Goal: Navigation & Orientation: Find specific page/section

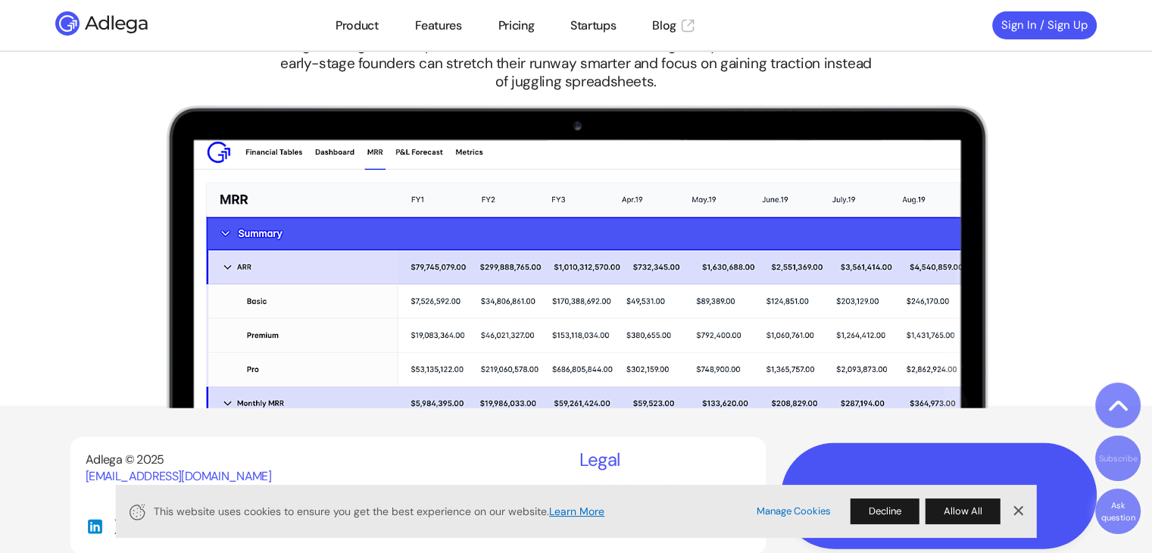
scroll to position [3478, 0]
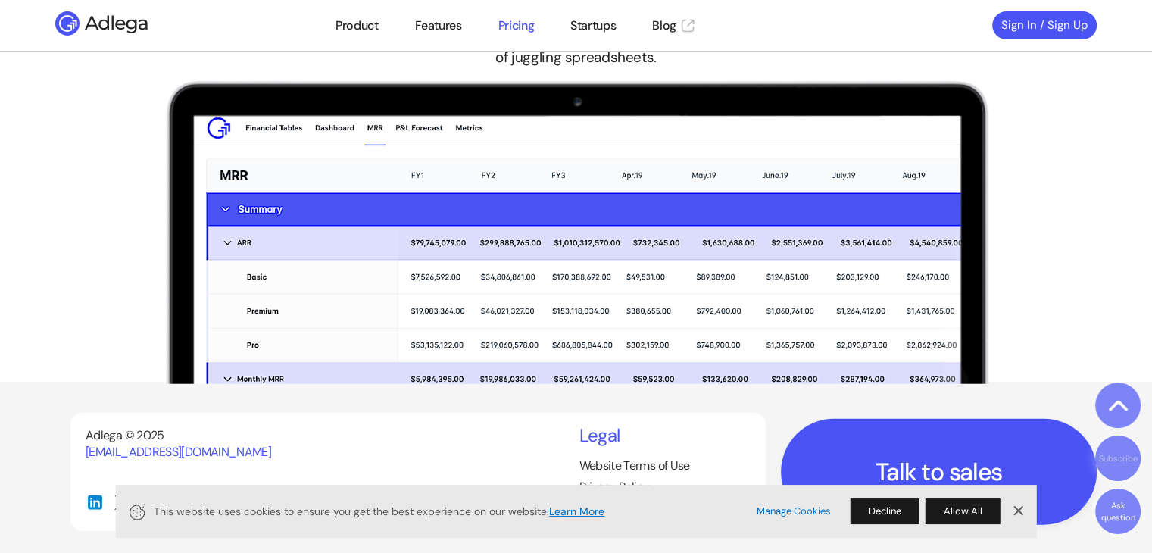
click at [515, 19] on link "Pricing" at bounding box center [517, 26] width 36 height 18
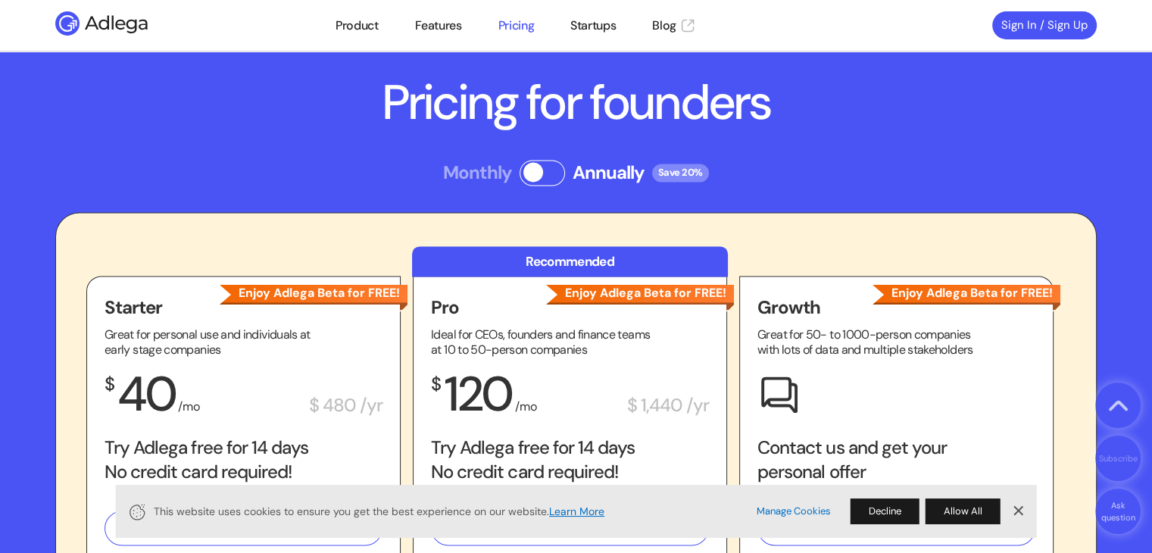
scroll to position [2136, 0]
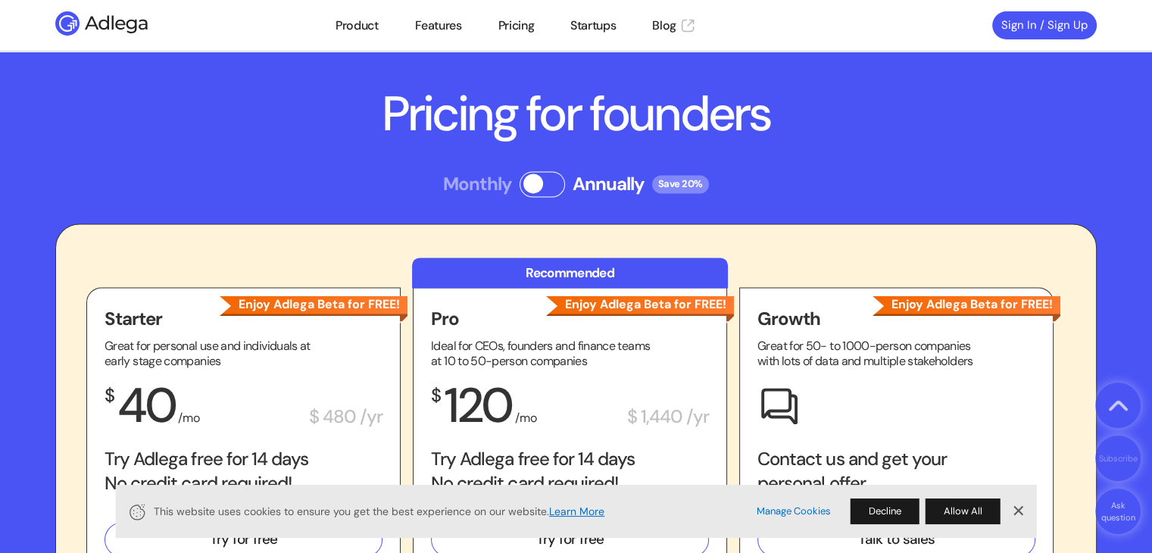
click at [541, 178] on span at bounding box center [542, 184] width 45 height 26
click at [370, 30] on link "Product" at bounding box center [357, 26] width 42 height 18
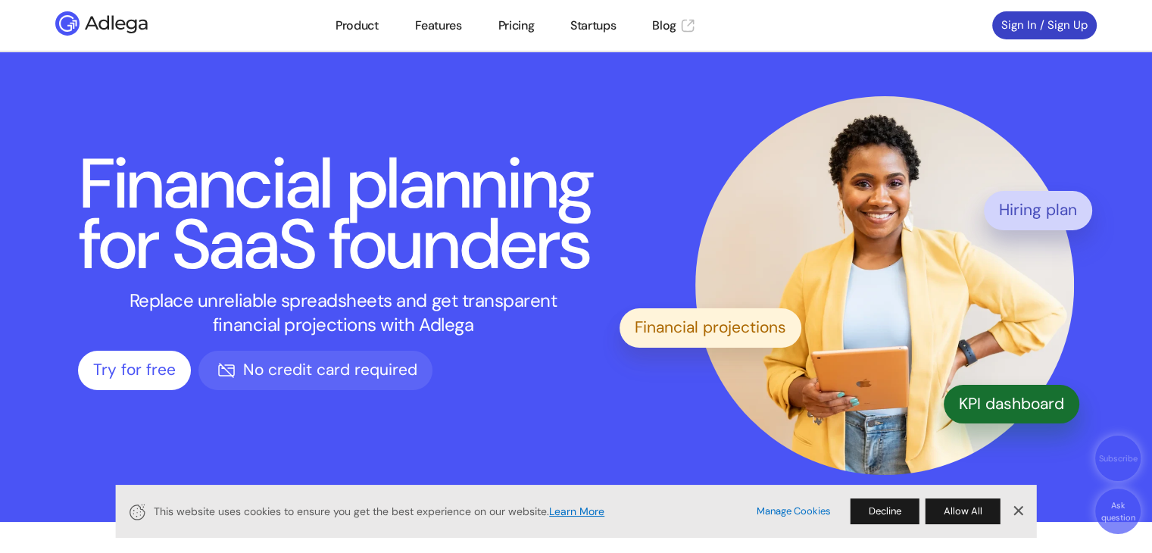
click at [1011, 27] on link "Sign In / Sign Up" at bounding box center [1045, 25] width 105 height 28
click at [456, 22] on link "Features" at bounding box center [437, 26] width 47 height 18
click at [431, 20] on link "Features" at bounding box center [437, 26] width 47 height 18
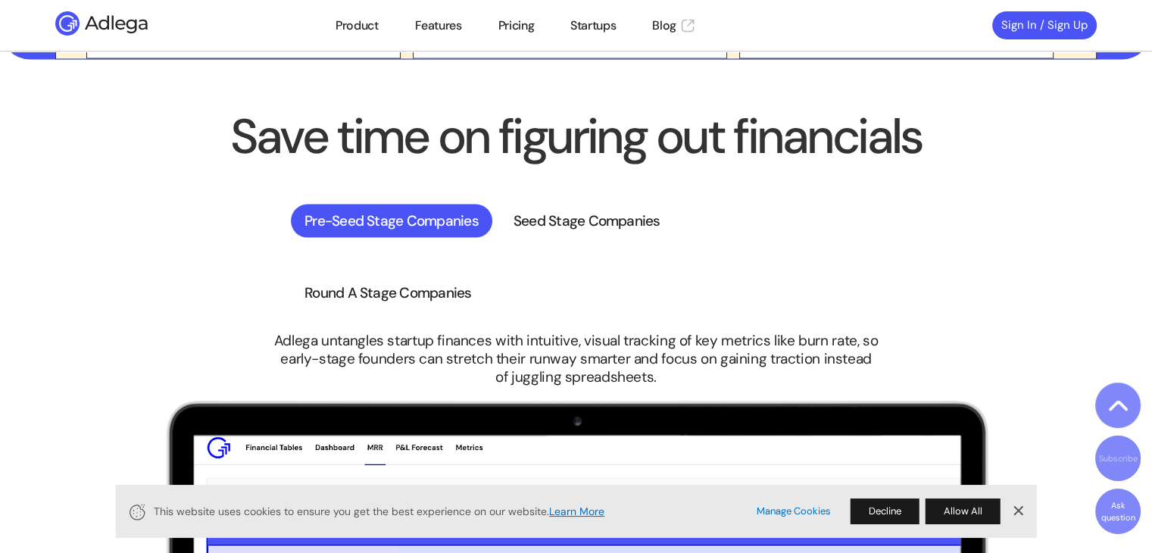
scroll to position [3161, 0]
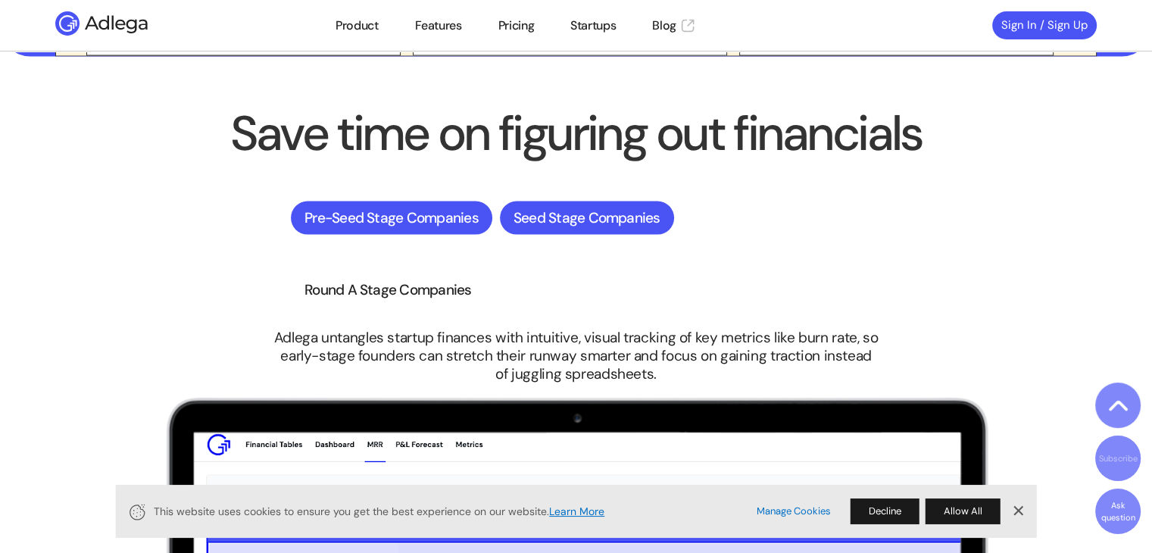
click at [518, 216] on div "Seed Stage Companies" at bounding box center [587, 218] width 174 height 33
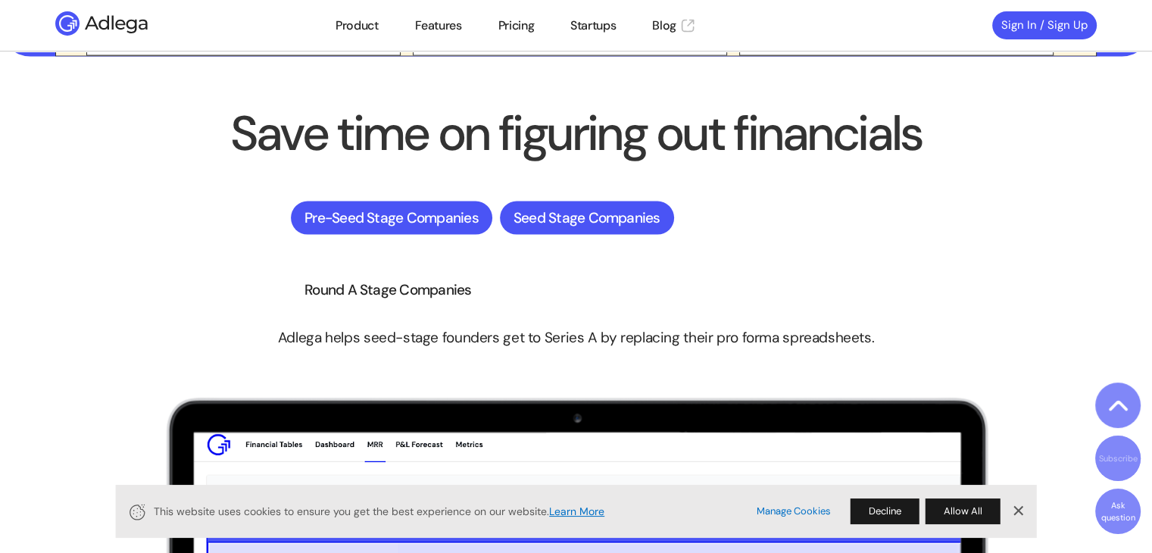
click at [455, 215] on div "Pre-Seed Stage Companies" at bounding box center [392, 218] width 202 height 33
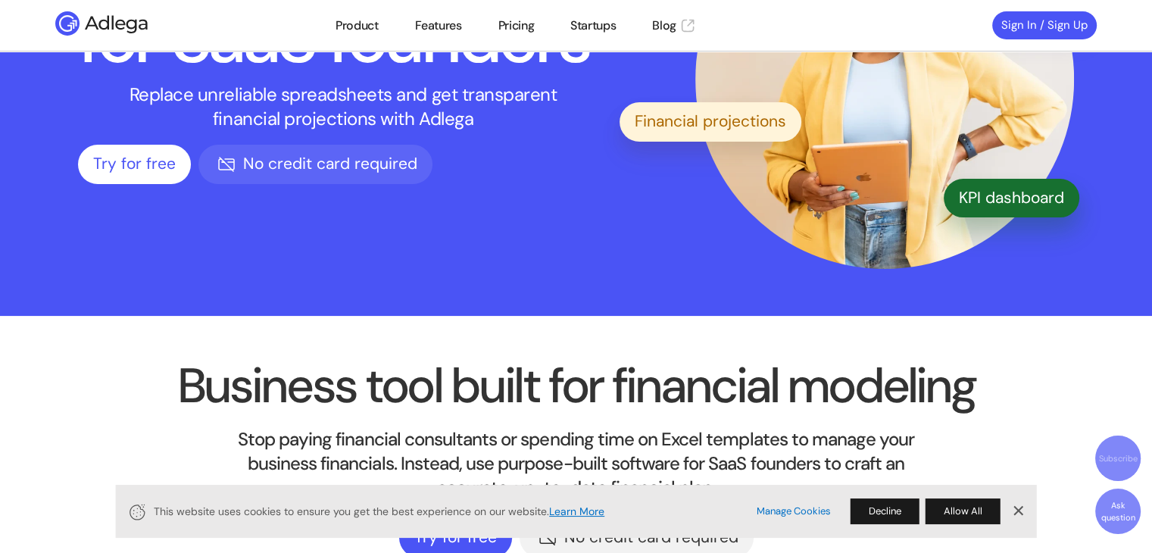
scroll to position [0, 0]
